Goal: Task Accomplishment & Management: Use online tool/utility

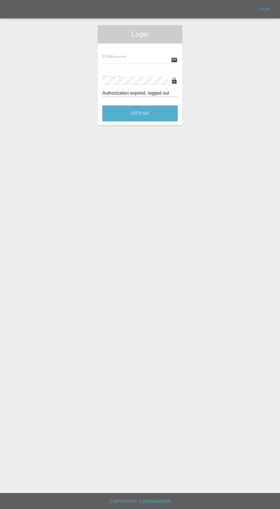
click at [140, 60] on input "text" at bounding box center [135, 60] width 66 height 8
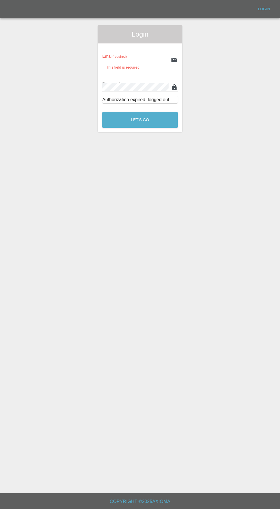
type input "[EMAIL_ADDRESS][DOMAIN_NAME]"
click at [102, 112] on button "Let's Go" at bounding box center [139, 120] width 75 height 16
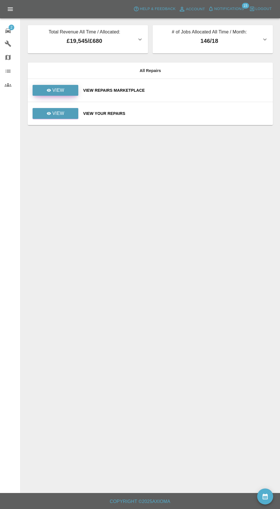
click at [67, 86] on link "View" at bounding box center [56, 90] width 46 height 11
